Goal: Navigation & Orientation: Find specific page/section

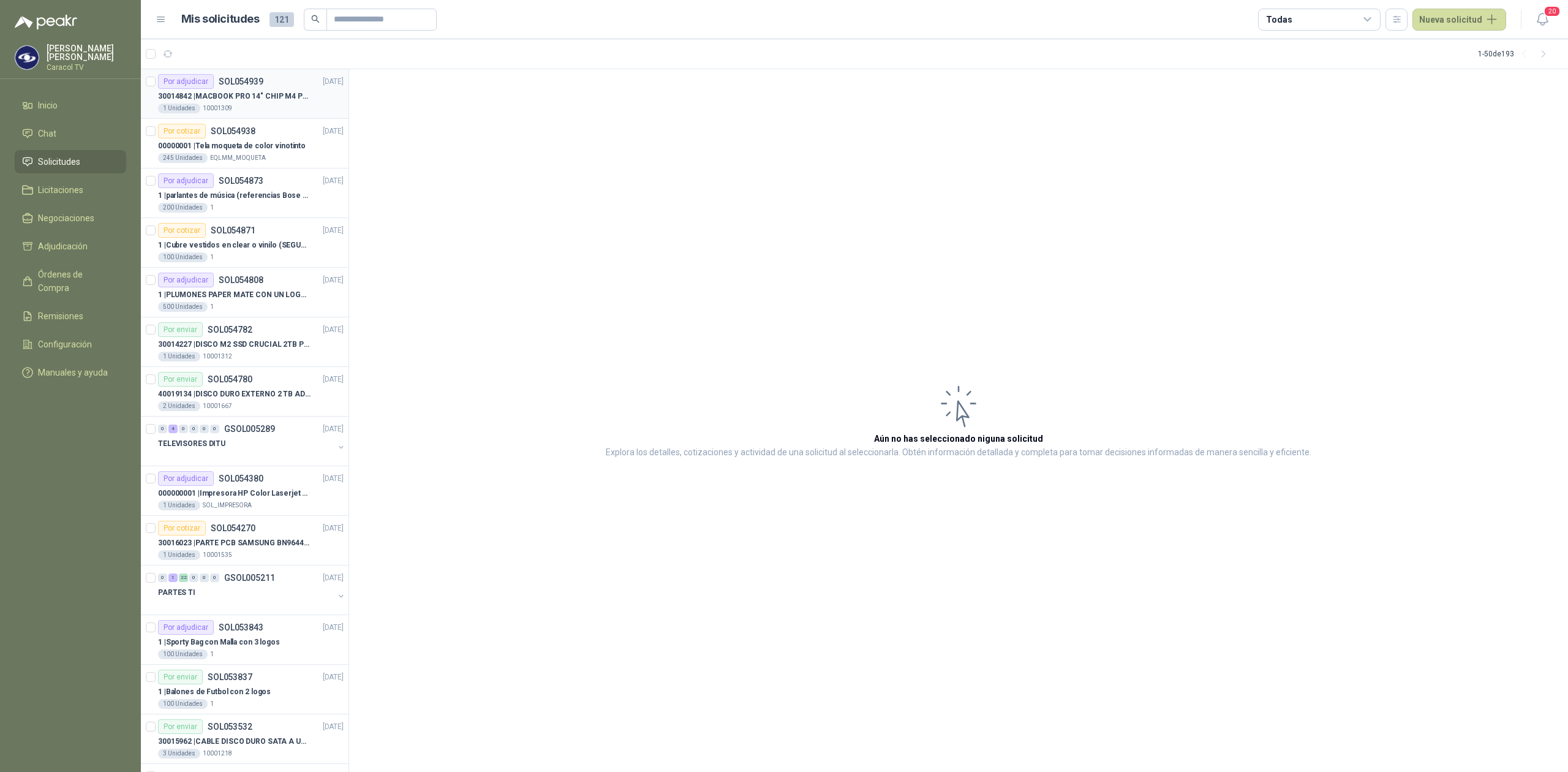
click at [242, 96] on p "30014842 | MACBOOK PRO 14" CHIP M4 PRO - MX2J3E/A" at bounding box center [234, 96] width 152 height 12
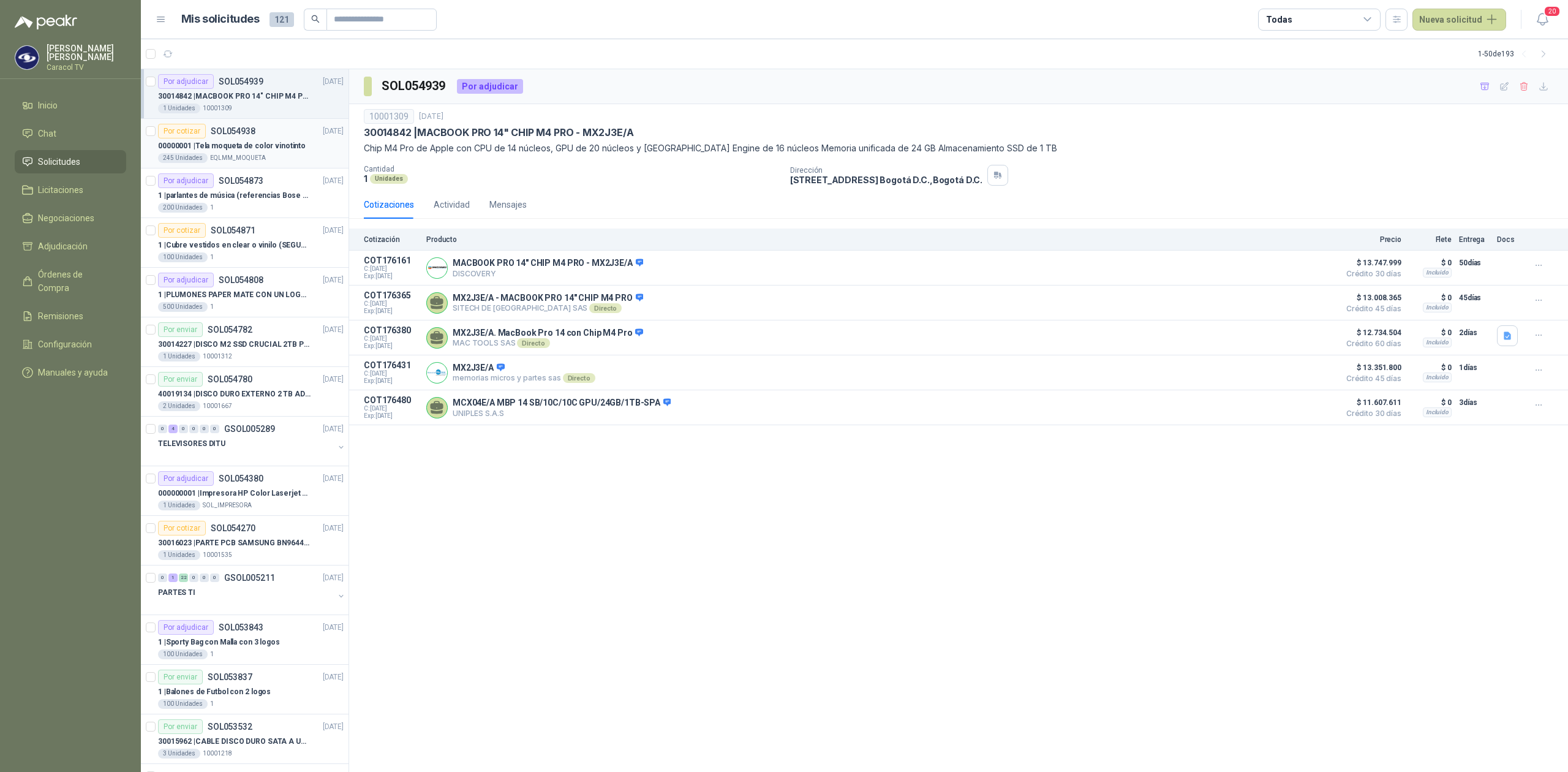
click at [246, 139] on div "00000001 | Tela moqueta de color vinotinto" at bounding box center [251, 146] width 185 height 15
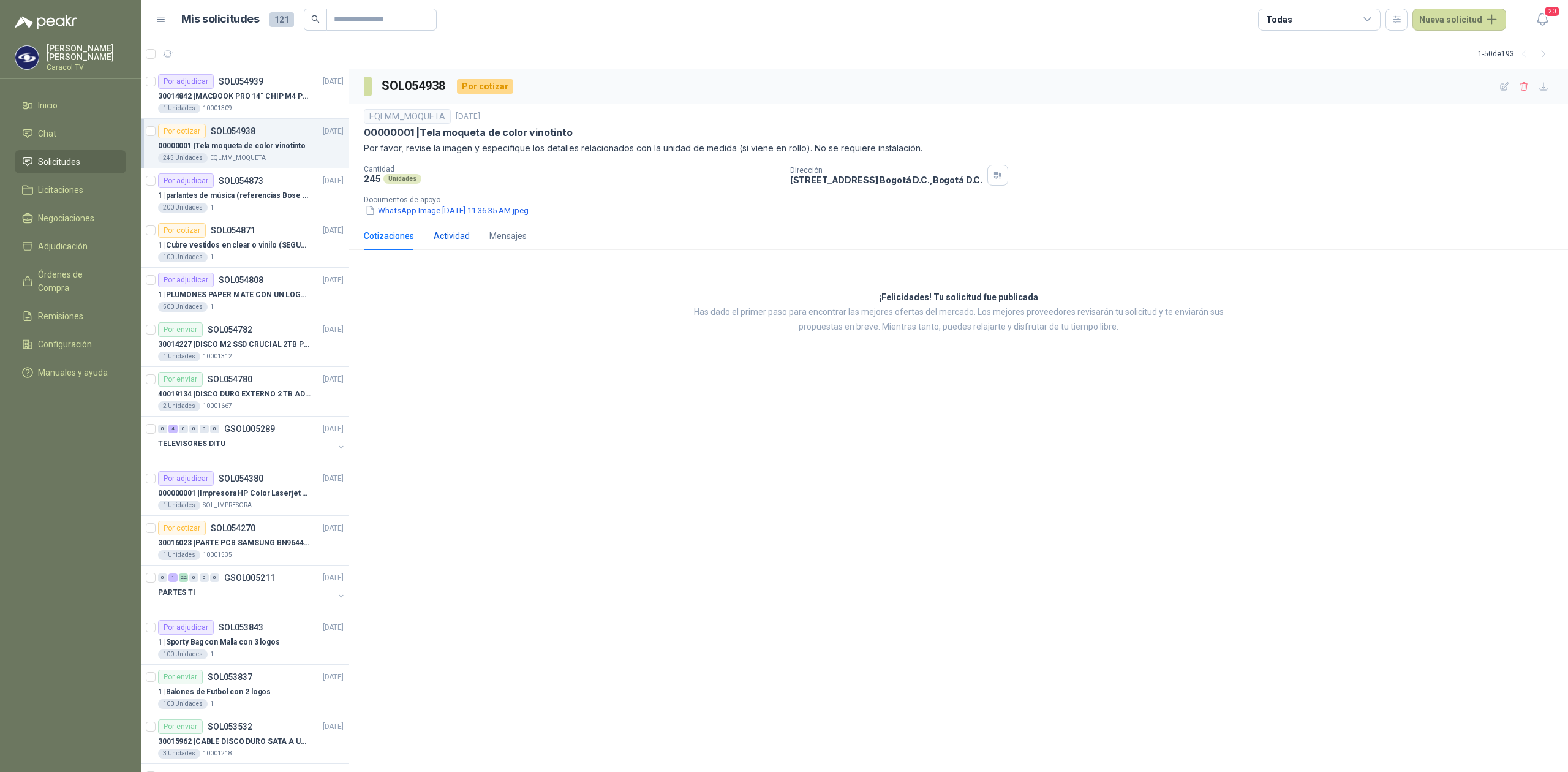
click at [457, 231] on div "Actividad" at bounding box center [452, 236] width 36 height 13
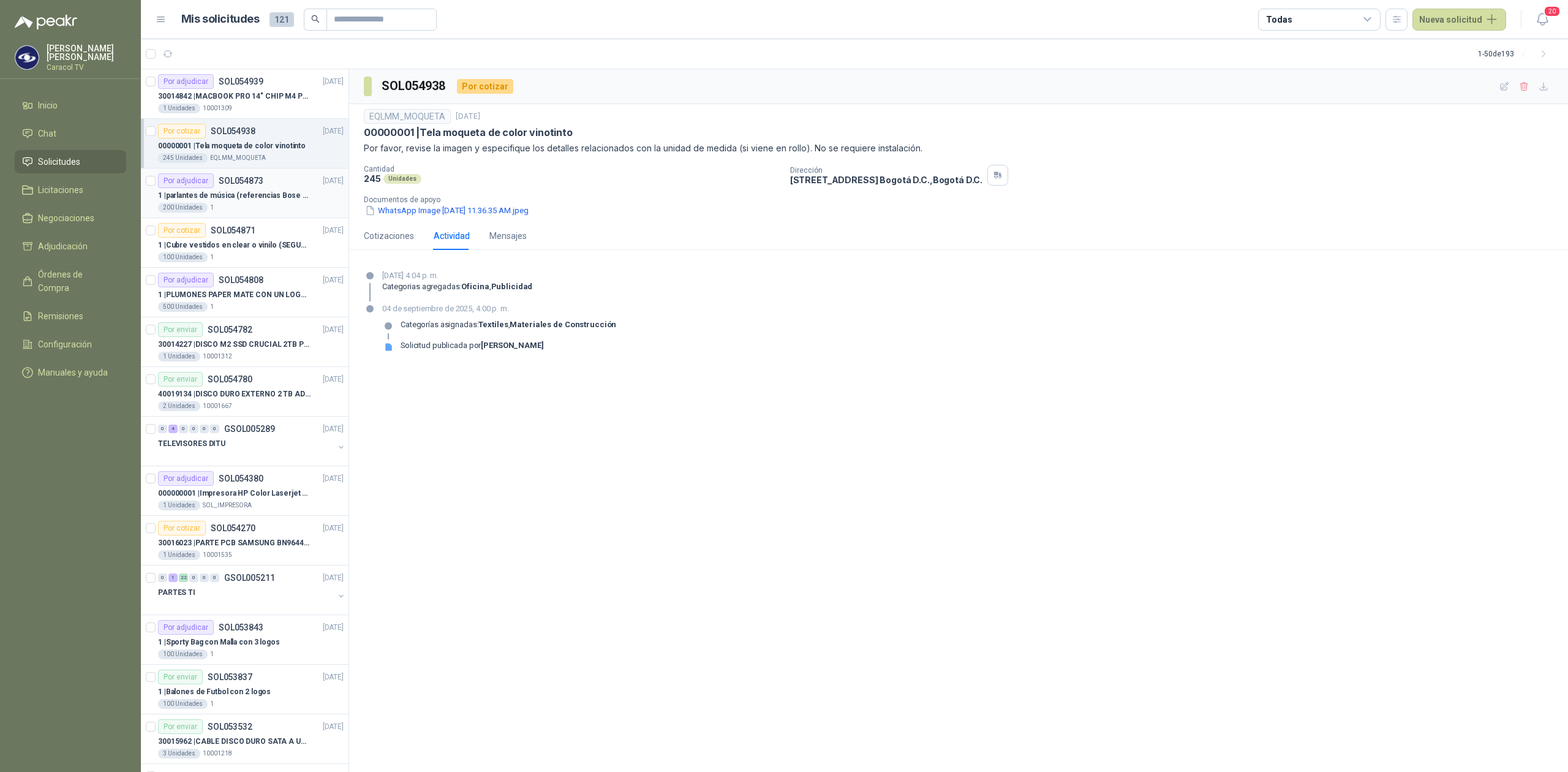
click at [234, 197] on p "1 | parlantes de música (referencias Bose o Alexa) CON MARCACION 1 LOGO (Mas da…" at bounding box center [234, 196] width 152 height 12
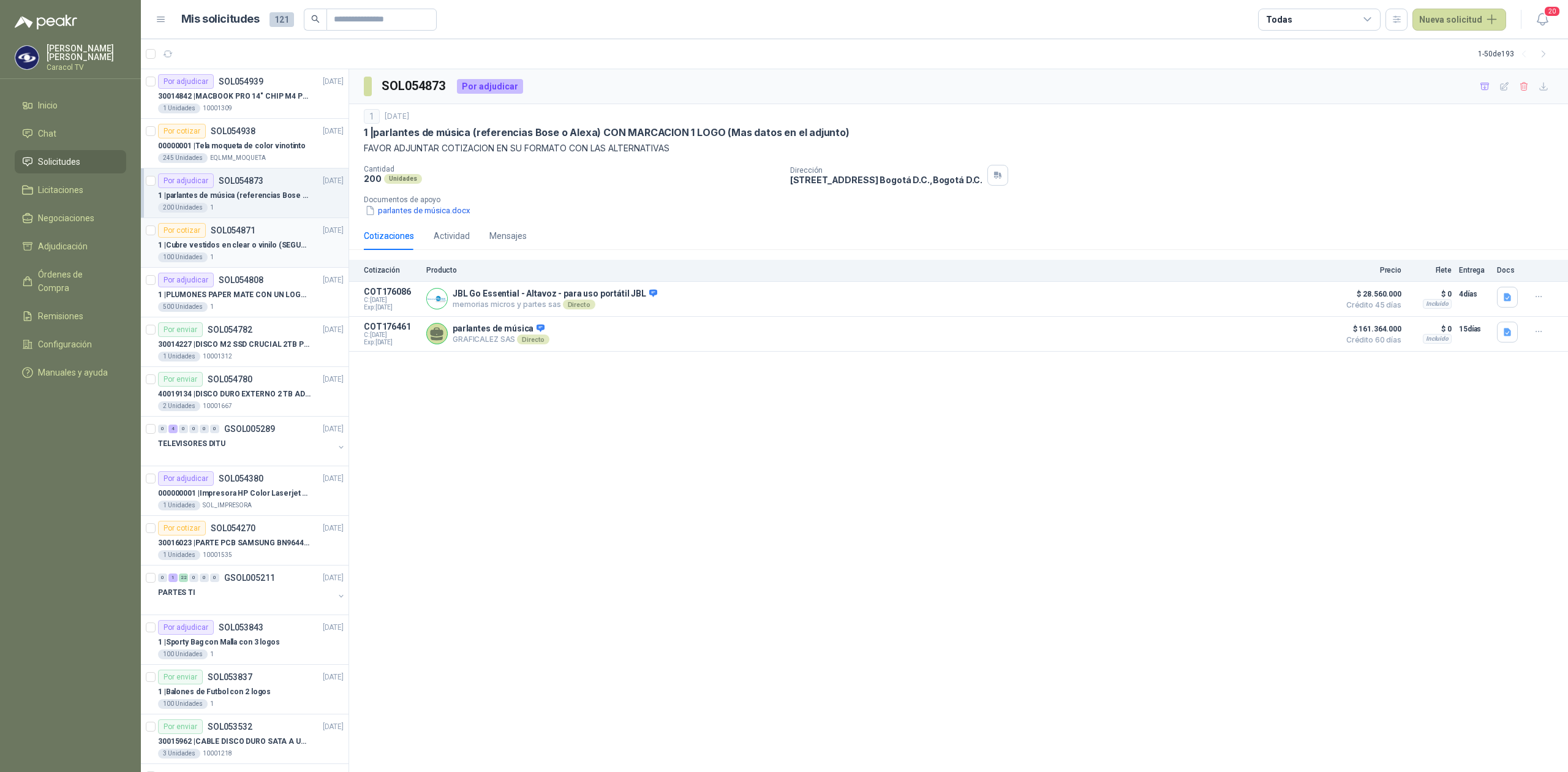
click at [251, 227] on p "SOL054871" at bounding box center [233, 231] width 45 height 9
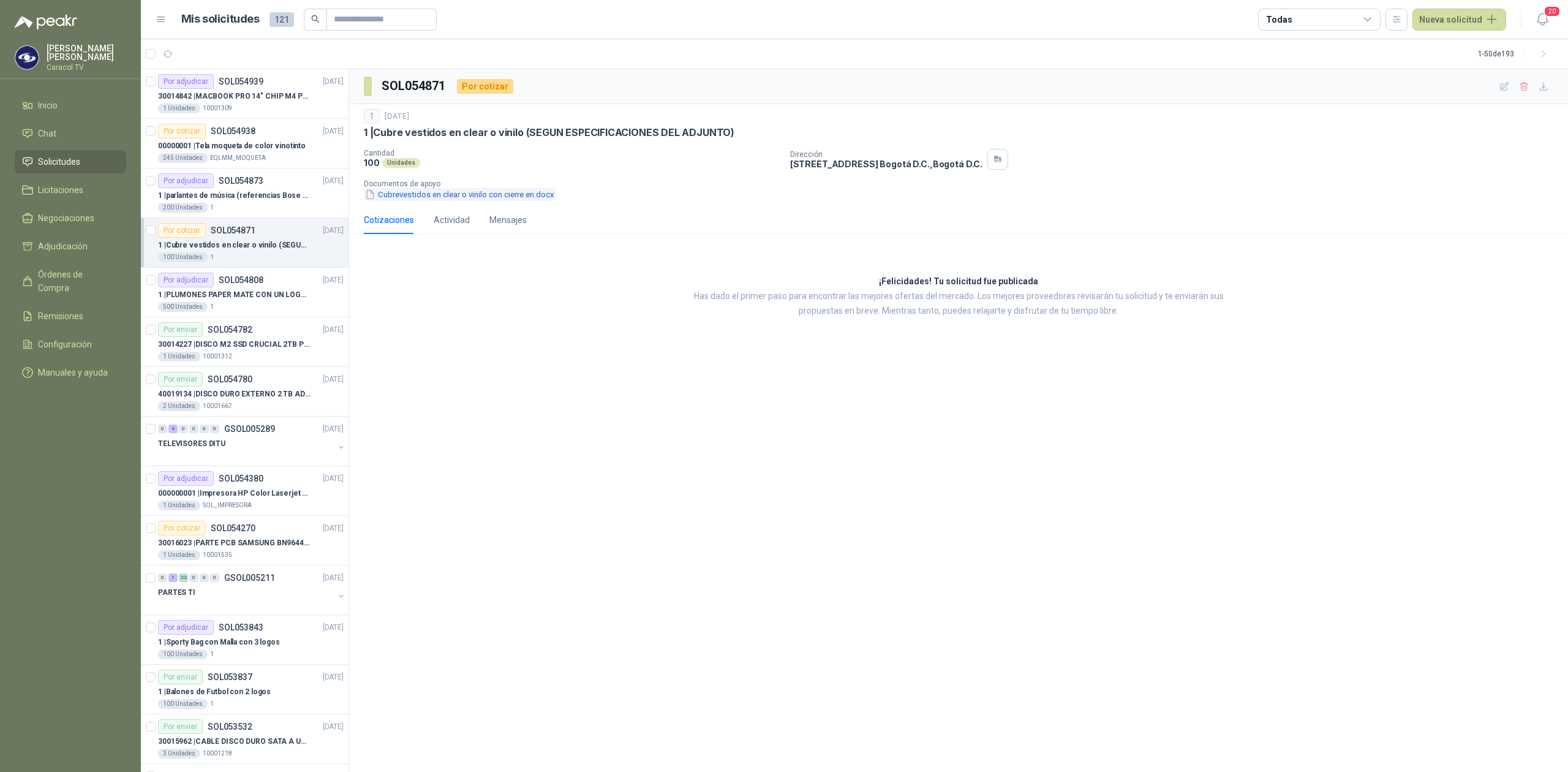
click at [459, 196] on button "Cubrevestidos en clear o vinilo con cierre en.docx" at bounding box center [460, 195] width 192 height 13
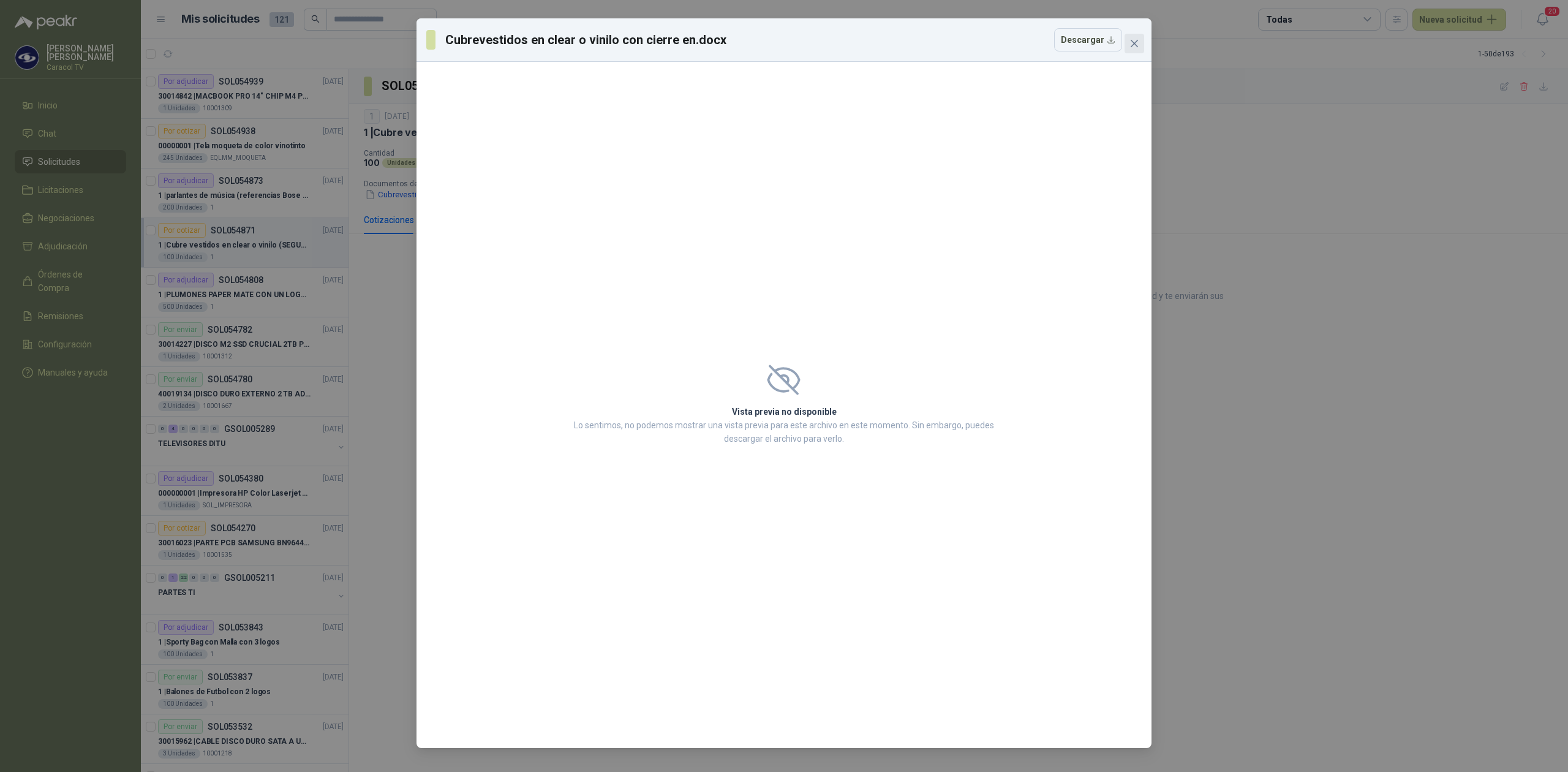
click at [1131, 40] on icon "close" at bounding box center [1135, 44] width 7 height 7
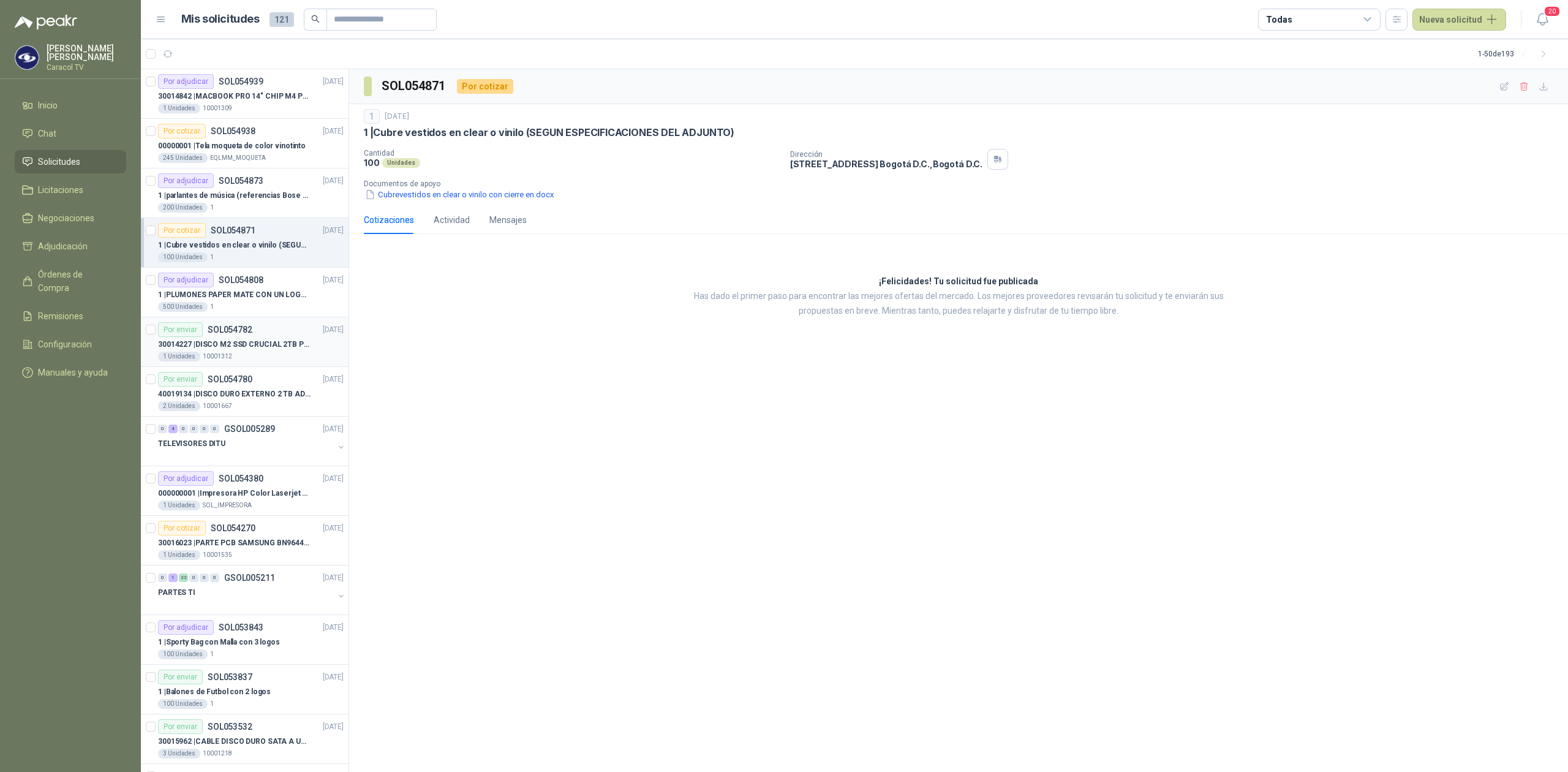
click at [229, 344] on p "30014227 | DISCO M2 SSD CRUCIAL 2TB P3 PLUS" at bounding box center [234, 344] width 152 height 12
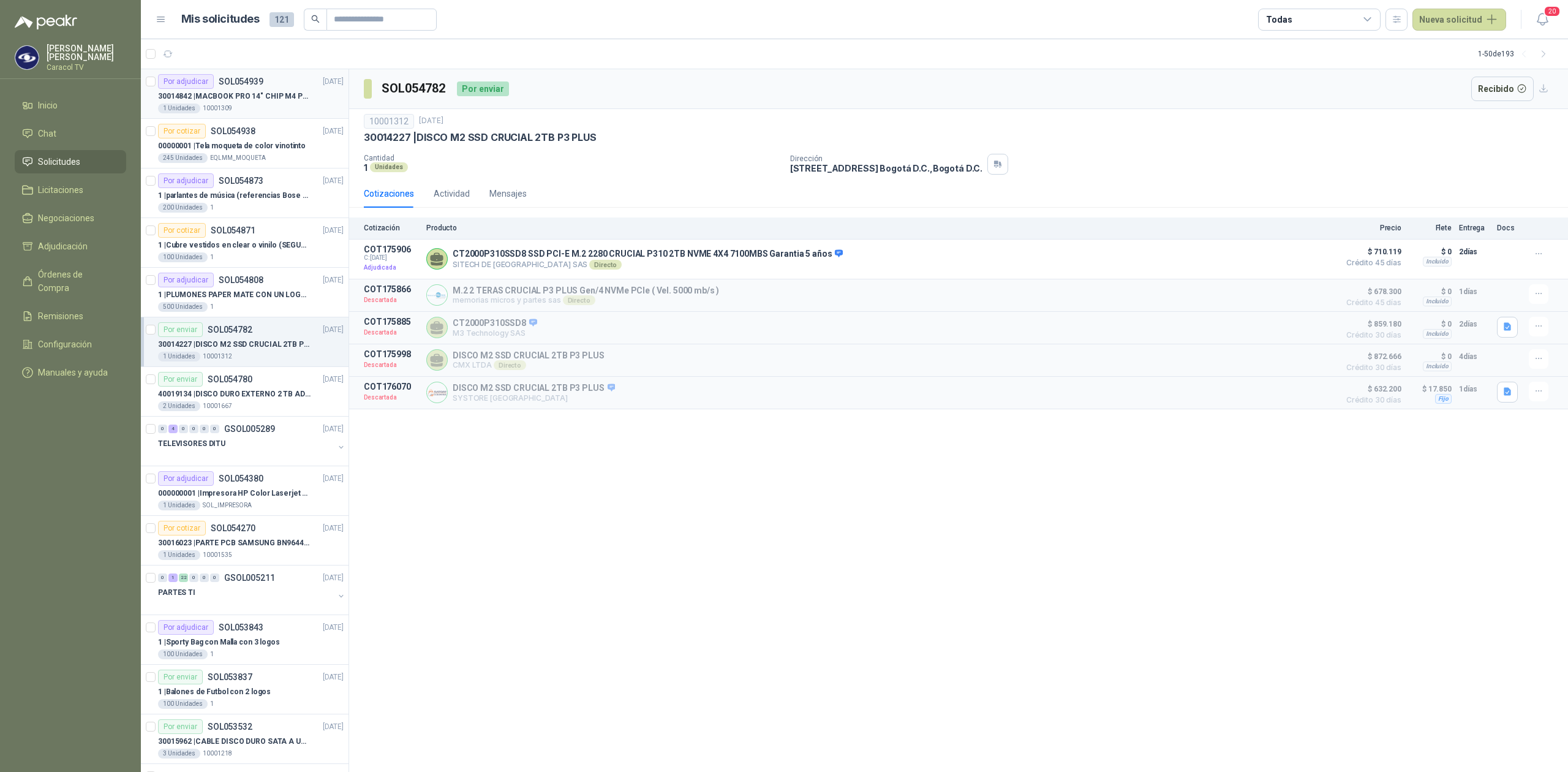
click at [216, 101] on p "30014842 | MACBOOK PRO 14" CHIP M4 PRO - MX2J3E/A" at bounding box center [234, 96] width 152 height 12
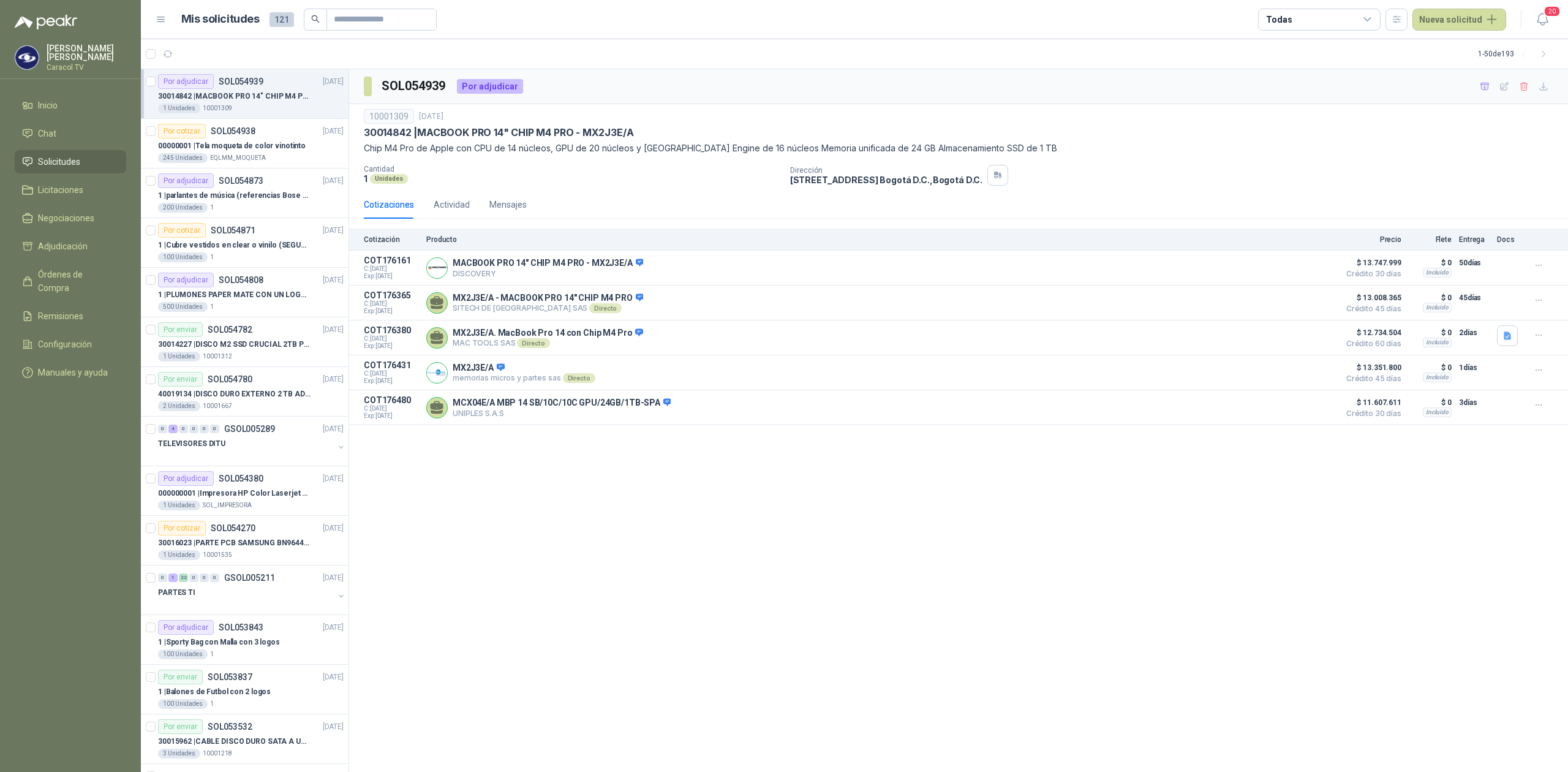
drag, startPoint x: 733, startPoint y: 520, endPoint x: 736, endPoint y: 502, distance: 18.2
click at [738, 513] on div "SOL054939 Por adjudicar 10001309 [DATE] 30014842 | MACBOOK PRO 14" CHIP M4 PRO …" at bounding box center [958, 421] width 1219 height 703
click at [1529, 28] on header "Mis solicitudes 121 Todas Nueva solicitud 20" at bounding box center [854, 20] width 1427 height 39
click at [1539, 13] on icon "button" at bounding box center [1542, 19] width 15 height 15
